Goal: Navigation & Orientation: Find specific page/section

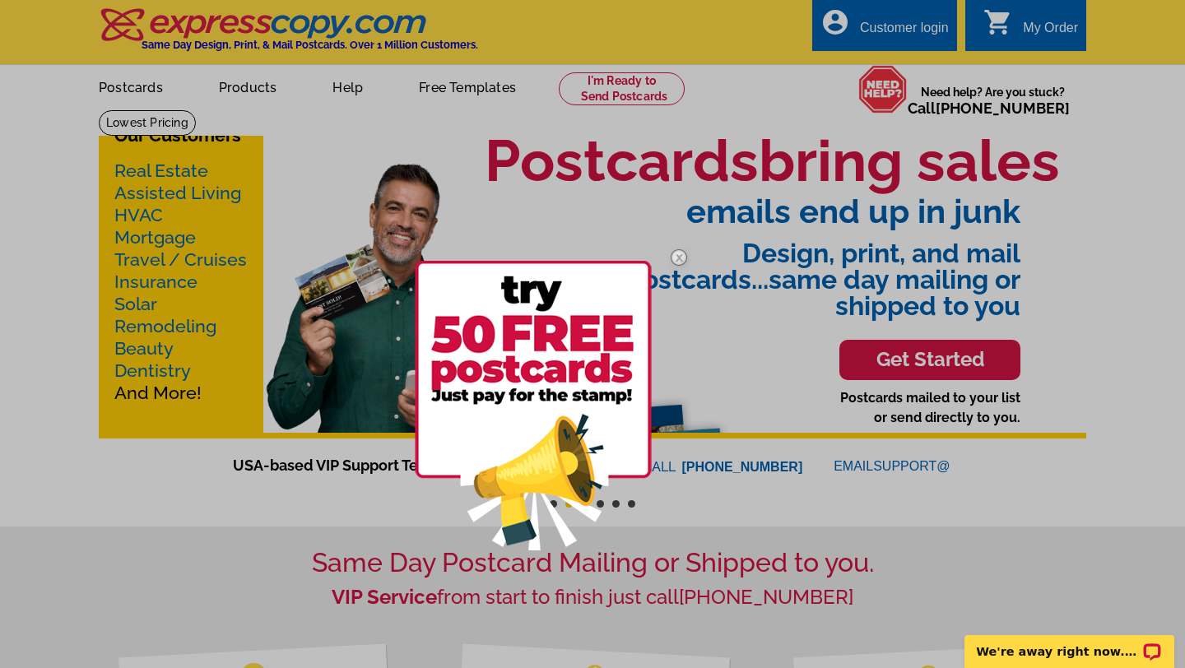
click at [574, 375] on img at bounding box center [533, 406] width 237 height 290
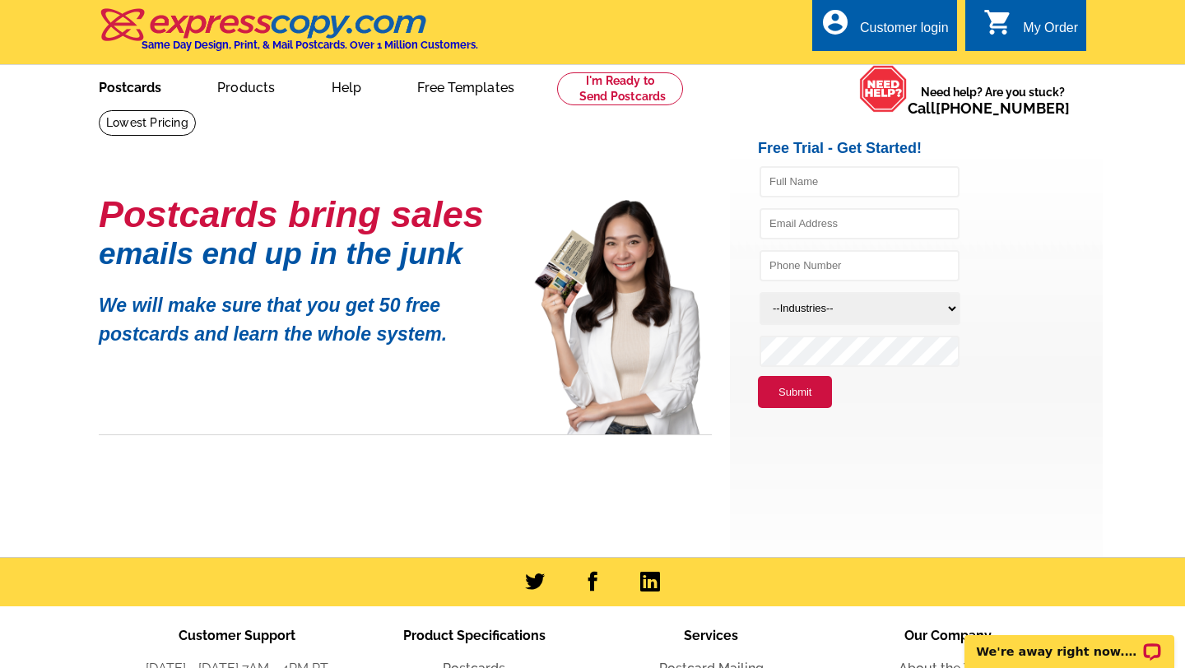
click at [124, 85] on link "Postcards" at bounding box center [129, 86] width 115 height 39
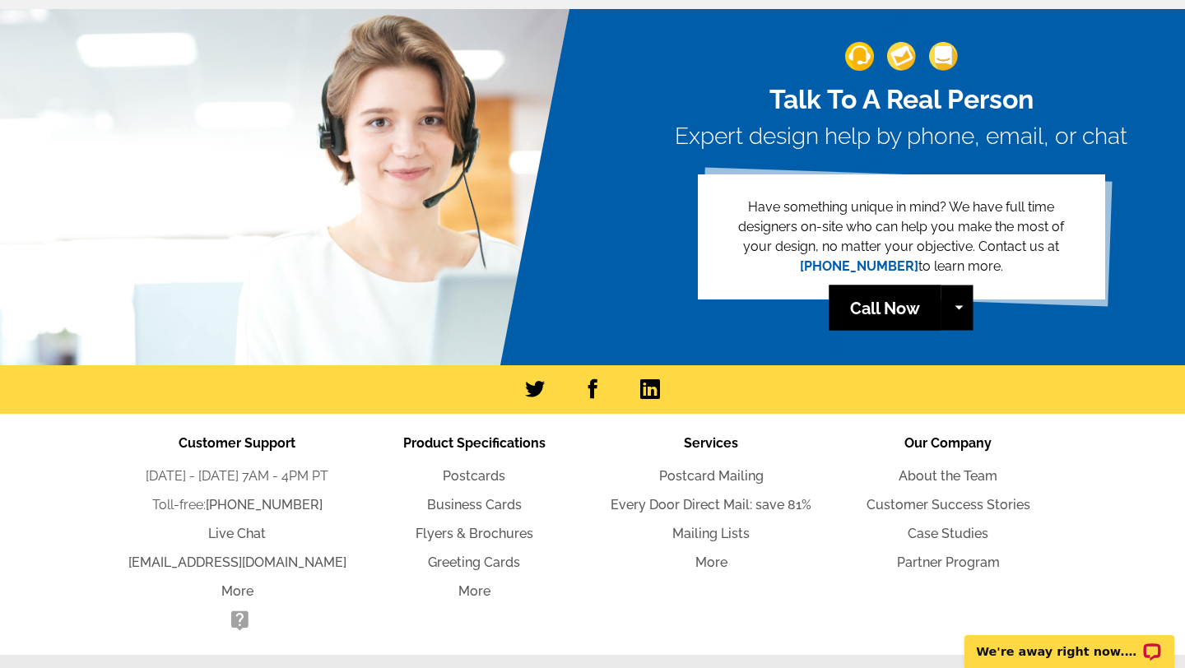
scroll to position [3652, 0]
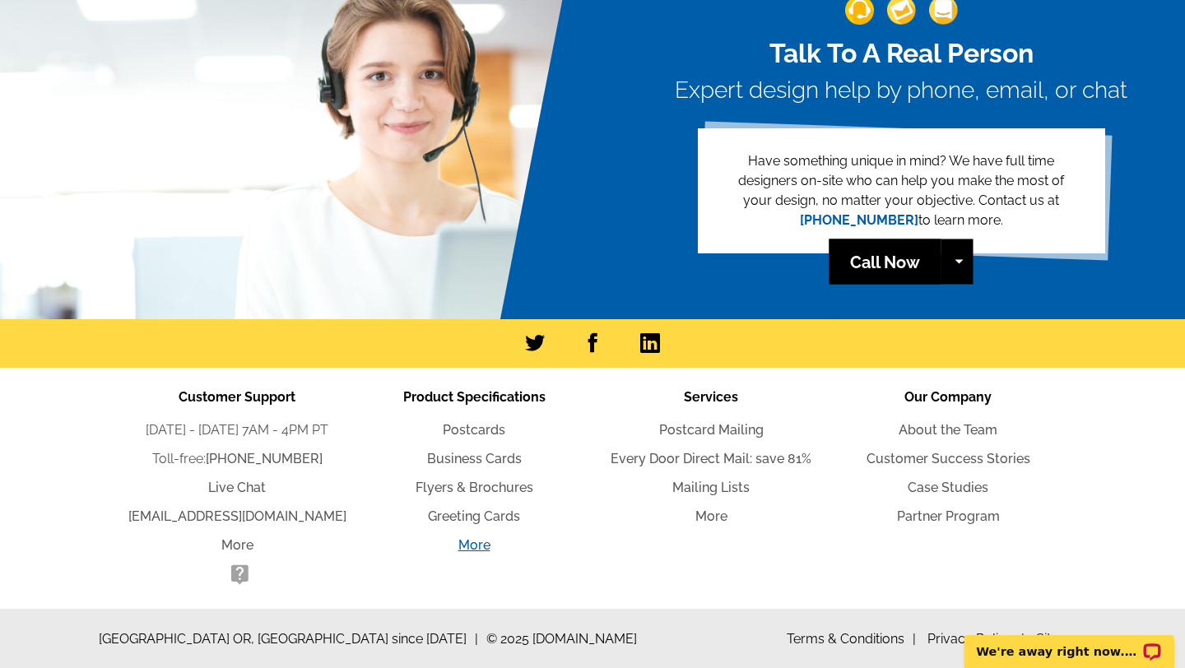
click at [467, 547] on link "More" at bounding box center [474, 545] width 32 height 16
